Goal: Unclear: Unclear

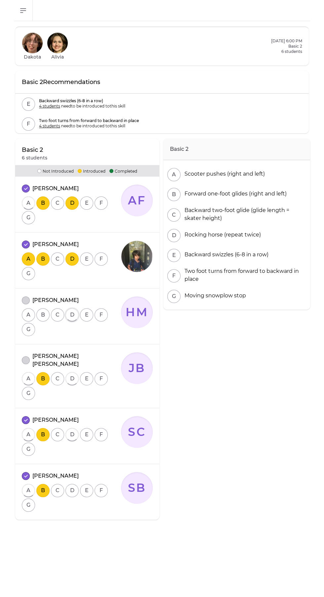
click at [70, 316] on button "D" at bounding box center [71, 314] width 13 height 13
click at [73, 484] on button "D" at bounding box center [71, 490] width 13 height 13
click at [72, 308] on button "D" at bounding box center [71, 314] width 13 height 13
click at [70, 308] on button "D" at bounding box center [71, 314] width 13 height 13
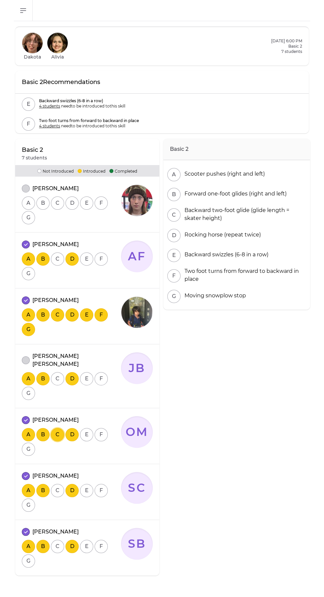
click at [58, 428] on button "C" at bounding box center [57, 434] width 13 height 13
click at [55, 254] on button "C" at bounding box center [57, 258] width 13 height 13
click at [57, 428] on button "C" at bounding box center [57, 434] width 13 height 13
click at [43, 428] on button "B" at bounding box center [42, 434] width 13 height 13
click at [57, 428] on button "C" at bounding box center [57, 434] width 13 height 13
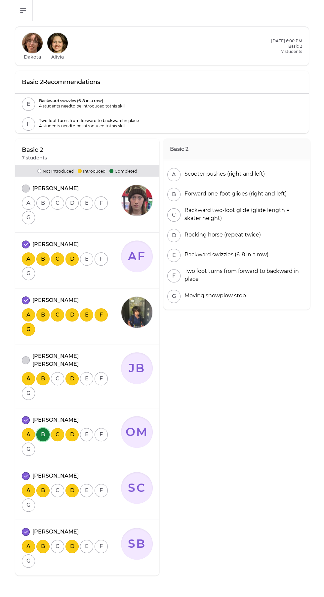
click at [45, 428] on button "B" at bounding box center [42, 434] width 13 height 13
click at [43, 428] on button "B" at bounding box center [42, 434] width 13 height 13
click at [56, 484] on button "C" at bounding box center [57, 490] width 13 height 13
click at [57, 539] on button "C" at bounding box center [57, 545] width 13 height 13
click at [57, 372] on button "C" at bounding box center [57, 378] width 13 height 13
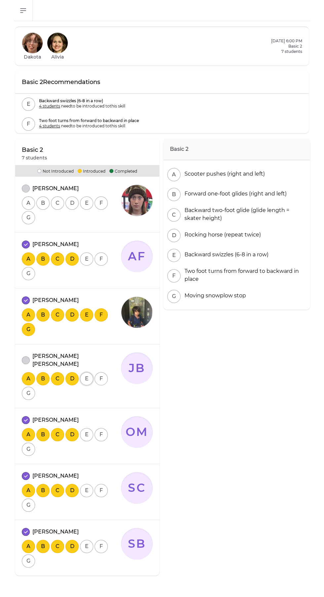
click at [86, 372] on button "E" at bounding box center [86, 378] width 13 height 13
click at [86, 428] on button "E" at bounding box center [86, 434] width 13 height 13
click at [85, 484] on button "E" at bounding box center [86, 490] width 13 height 13
click at [86, 539] on button "E" at bounding box center [86, 545] width 13 height 13
click at [86, 258] on button "E" at bounding box center [86, 258] width 13 height 13
